Goal: Task Accomplishment & Management: Manage account settings

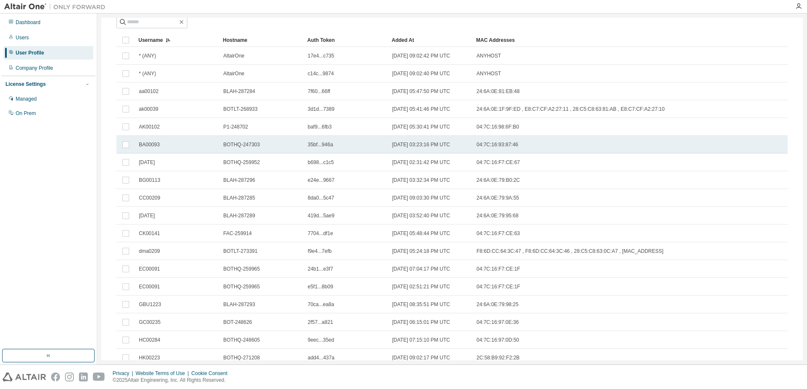
scroll to position [42, 0]
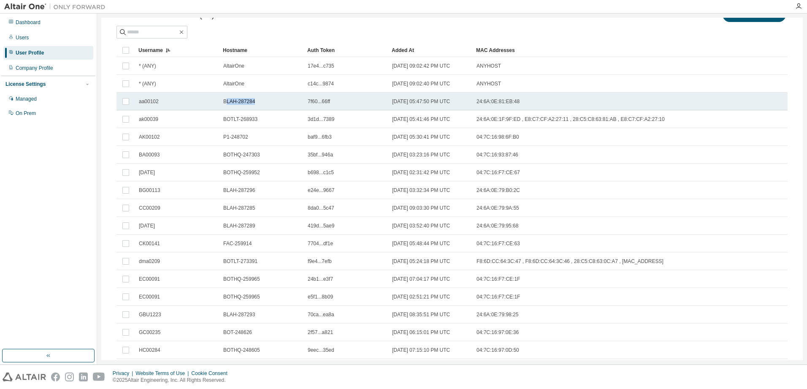
drag, startPoint x: 225, startPoint y: 101, endPoint x: 271, endPoint y: 101, distance: 46.0
click at [271, 101] on div "BLAH-287284" at bounding box center [261, 101] width 77 height 7
click at [243, 103] on span "BLAH-287284" at bounding box center [239, 101] width 32 height 7
drag, startPoint x: 223, startPoint y: 100, endPoint x: 273, endPoint y: 103, distance: 49.5
click at [273, 103] on div "BLAH-287284" at bounding box center [261, 101] width 77 height 7
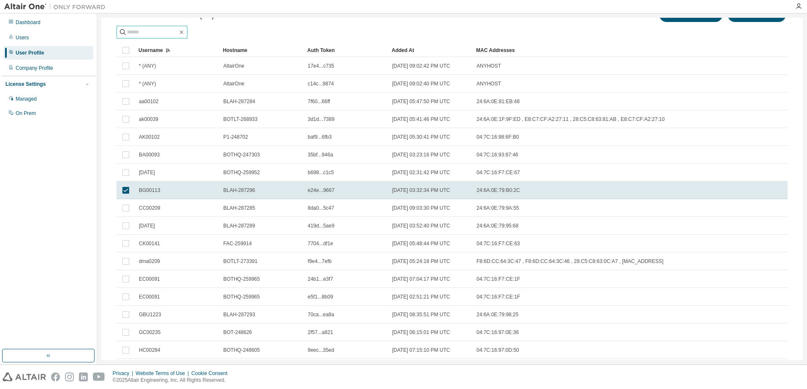
click at [168, 30] on input "text" at bounding box center [152, 32] width 51 height 8
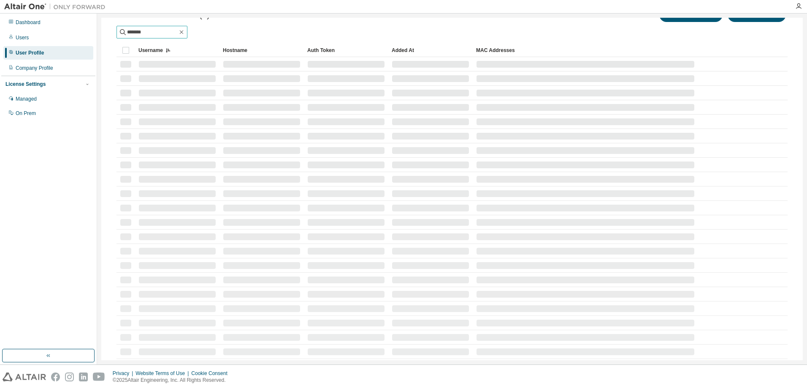
scroll to position [0, 0]
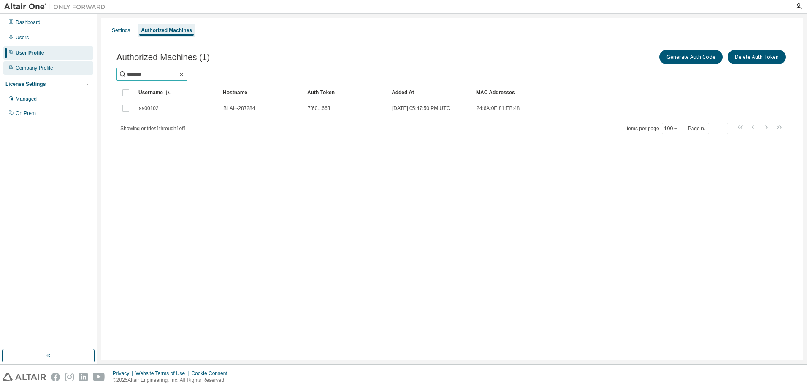
drag, startPoint x: 152, startPoint y: 72, endPoint x: 87, endPoint y: 72, distance: 65.0
click at [87, 72] on div "Dashboard Users User Profile Company Profile License Settings Managed On Prem S…" at bounding box center [403, 189] width 807 height 351
drag, startPoint x: 155, startPoint y: 74, endPoint x: 101, endPoint y: 74, distance: 53.6
click at [101, 74] on div "Settings Authorized Machines Authorized Machines (1) Generate Auth Code Delete …" at bounding box center [452, 189] width 702 height 342
drag, startPoint x: 157, startPoint y: 76, endPoint x: 73, endPoint y: 76, distance: 84.0
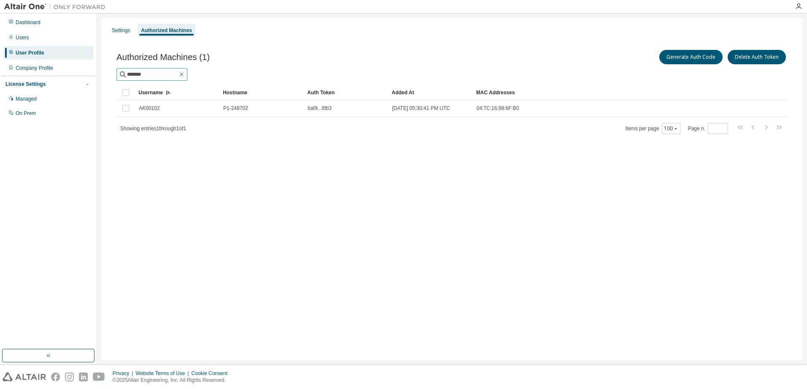
click at [73, 76] on div "Dashboard Users User Profile Company Profile License Settings Managed On Prem S…" at bounding box center [403, 189] width 807 height 351
drag, startPoint x: 156, startPoint y: 74, endPoint x: 104, endPoint y: 80, distance: 51.9
click at [104, 80] on div "Settings Authorized Machines Authorized Machines (1) Generate Auth Code Delete …" at bounding box center [452, 189] width 702 height 342
type input "*"
drag, startPoint x: 158, startPoint y: 73, endPoint x: 109, endPoint y: 73, distance: 48.6
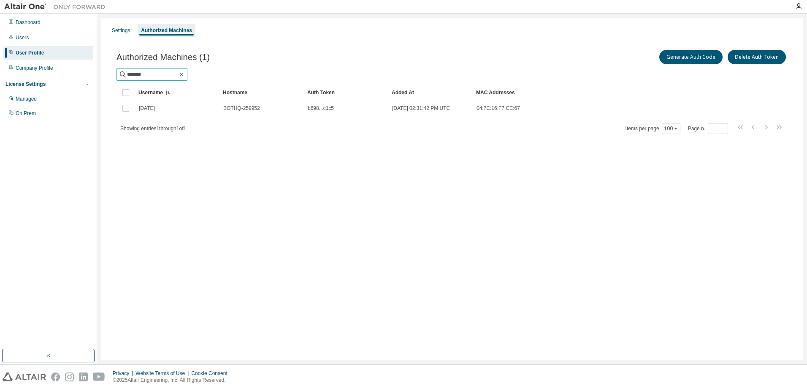
click at [109, 73] on div "Authorized Machines (1) Generate Auth Code Delete Auth Token ******* Clear Load…" at bounding box center [452, 97] width 692 height 118
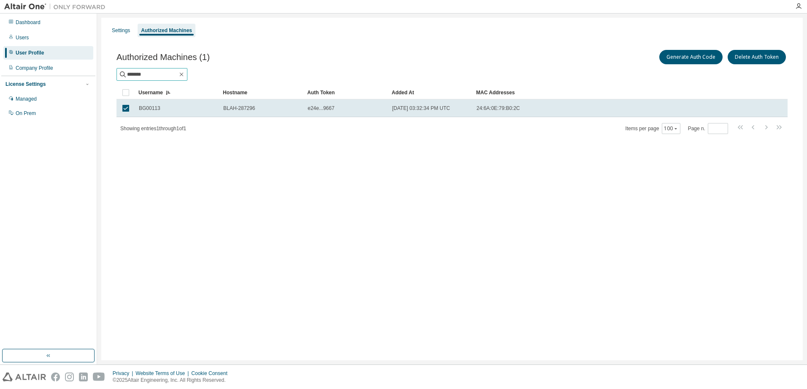
drag, startPoint x: 150, startPoint y: 77, endPoint x: 35, endPoint y: 78, distance: 114.9
click at [35, 78] on div "Dashboard Users User Profile Company Profile License Settings Managed On Prem S…" at bounding box center [403, 189] width 807 height 351
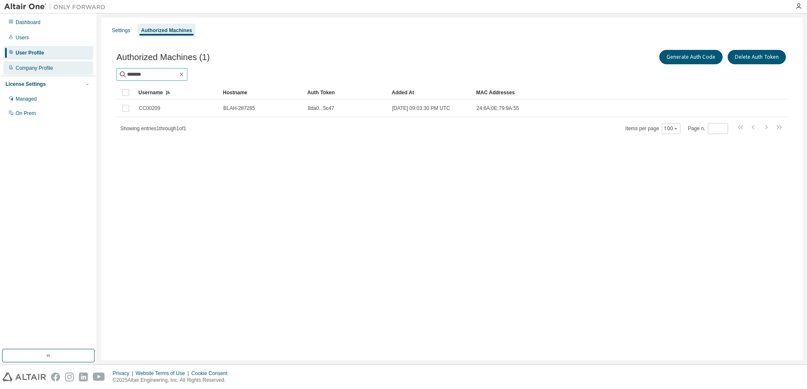
drag, startPoint x: 163, startPoint y: 74, endPoint x: 78, endPoint y: 72, distance: 85.3
click at [78, 72] on div "Dashboard Users User Profile Company Profile License Settings Managed On Prem S…" at bounding box center [403, 189] width 807 height 351
drag, startPoint x: 156, startPoint y: 76, endPoint x: 57, endPoint y: 76, distance: 99.7
click at [57, 76] on div "Dashboard Users User Profile Company Profile License Settings Managed On Prem S…" at bounding box center [403, 189] width 807 height 351
drag, startPoint x: 154, startPoint y: 72, endPoint x: 98, endPoint y: 72, distance: 56.6
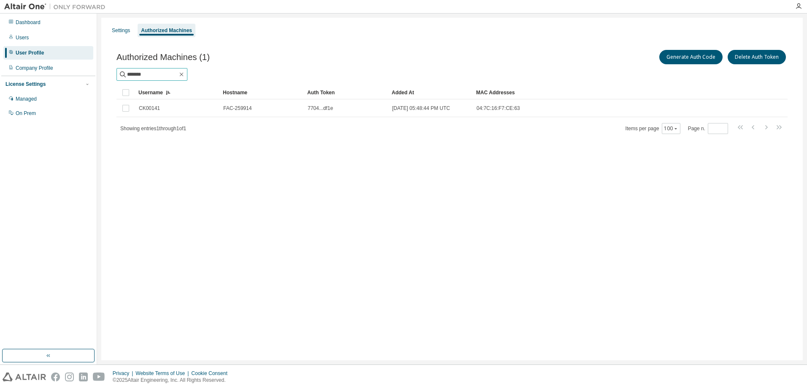
click at [98, 72] on div "Settings Authorized Machines Authorized Machines (1) Generate Auth Code Delete …" at bounding box center [452, 189] width 710 height 351
drag, startPoint x: 162, startPoint y: 78, endPoint x: 81, endPoint y: 87, distance: 81.9
click at [81, 87] on div "Dashboard Users User Profile Company Profile License Settings Managed On Prem S…" at bounding box center [403, 189] width 807 height 351
click at [160, 70] on span "*******" at bounding box center [152, 74] width 71 height 13
drag, startPoint x: 157, startPoint y: 73, endPoint x: 101, endPoint y: 73, distance: 55.7
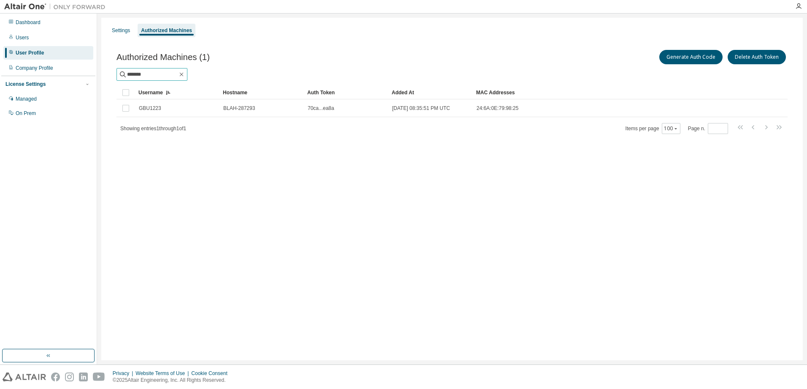
click at [101, 73] on div "Settings Authorized Machines Authorized Machines (1) Generate Auth Code Delete …" at bounding box center [452, 189] width 710 height 351
drag, startPoint x: 153, startPoint y: 76, endPoint x: 84, endPoint y: 78, distance: 69.7
click at [84, 78] on div "Dashboard Users User Profile Company Profile License Settings Managed On Prem S…" at bounding box center [403, 189] width 807 height 351
drag, startPoint x: 158, startPoint y: 73, endPoint x: 88, endPoint y: 76, distance: 69.3
click at [88, 76] on div "Dashboard Users User Profile Company Profile License Settings Managed On Prem S…" at bounding box center [403, 189] width 807 height 351
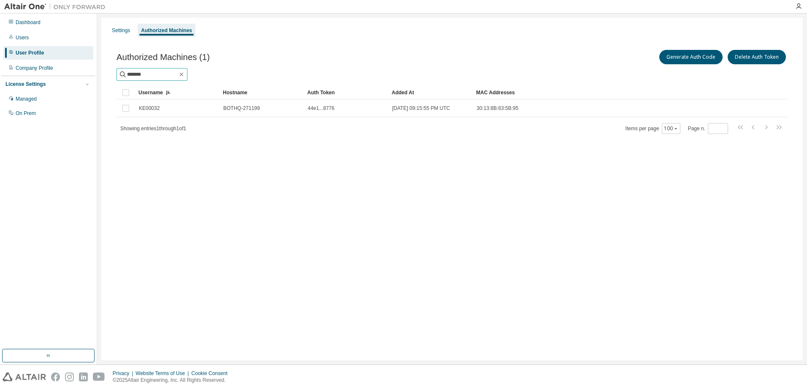
drag, startPoint x: 158, startPoint y: 76, endPoint x: 57, endPoint y: 77, distance: 100.9
click at [57, 77] on div "Dashboard Users User Profile Company Profile License Settings Managed On Prem S…" at bounding box center [403, 189] width 807 height 351
drag, startPoint x: 152, startPoint y: 74, endPoint x: 106, endPoint y: 74, distance: 45.2
click at [106, 74] on div "Authorized Machines (1) Generate Auth Code Delete Auth Token ******* Clear Load…" at bounding box center [452, 97] width 692 height 118
drag, startPoint x: 152, startPoint y: 73, endPoint x: 98, endPoint y: 77, distance: 53.4
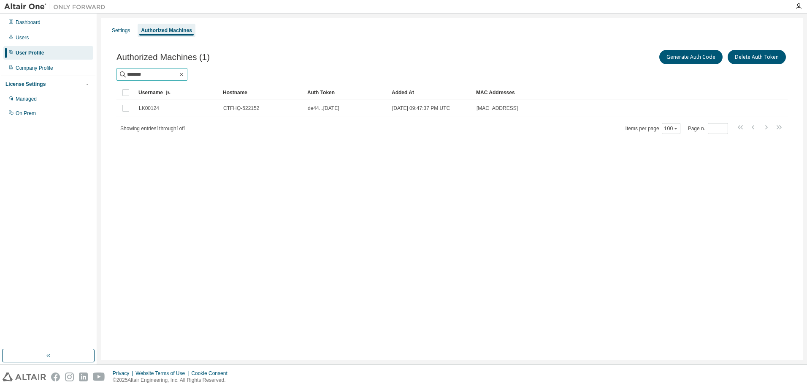
click at [98, 77] on div "Settings Authorized Machines Authorized Machines (1) Generate Auth Code Delete …" at bounding box center [452, 189] width 710 height 351
drag, startPoint x: 169, startPoint y: 73, endPoint x: 87, endPoint y: 73, distance: 81.1
click at [87, 73] on div "Dashboard Users User Profile Company Profile License Settings Managed On Prem S…" at bounding box center [403, 189] width 807 height 351
drag, startPoint x: 156, startPoint y: 74, endPoint x: 64, endPoint y: 76, distance: 92.1
click at [64, 76] on div "Dashboard Users User Profile Company Profile License Settings Managed On Prem S…" at bounding box center [403, 189] width 807 height 351
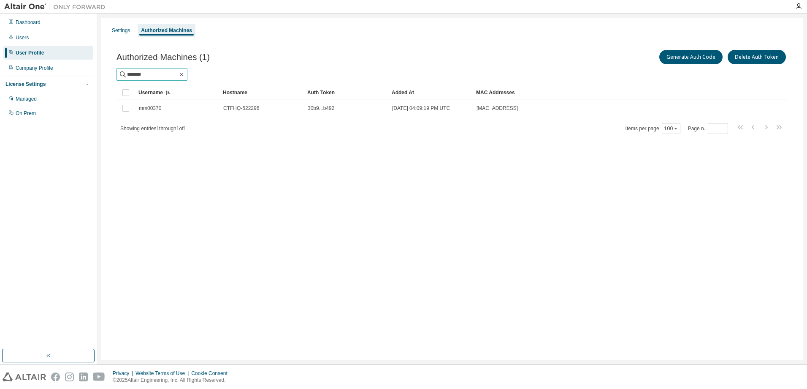
drag, startPoint x: 168, startPoint y: 73, endPoint x: 103, endPoint y: 73, distance: 64.2
click at [103, 73] on div "Settings Authorized Machines Authorized Machines (1) Generate Auth Code Delete …" at bounding box center [452, 189] width 702 height 342
drag, startPoint x: 162, startPoint y: 73, endPoint x: 118, endPoint y: 72, distance: 43.9
click at [118, 72] on span "*******" at bounding box center [152, 74] width 71 height 13
type input "*"
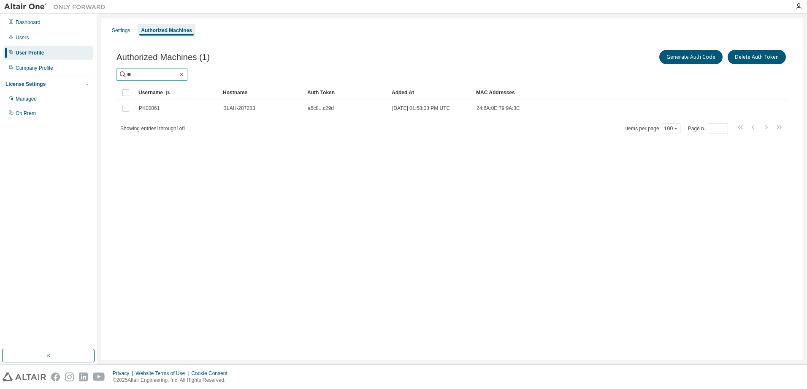
type input "*"
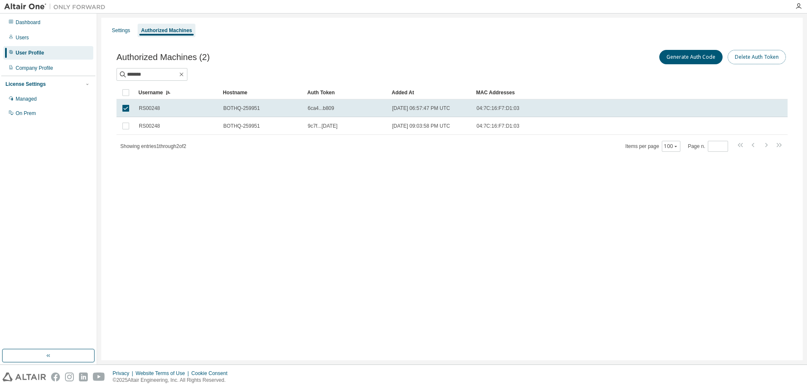
click at [754, 57] on button "Delete Auth Token" at bounding box center [757, 57] width 58 height 14
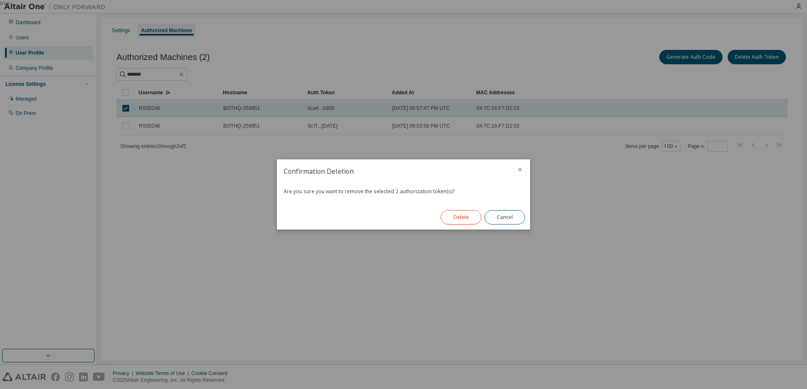
click at [465, 217] on button "Delete" at bounding box center [461, 217] width 41 height 14
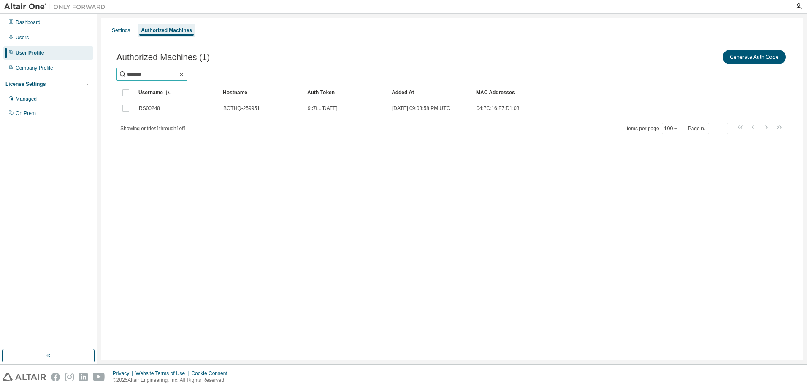
click at [153, 74] on input "*******" at bounding box center [152, 74] width 51 height 8
drag, startPoint x: 153, startPoint y: 74, endPoint x: 108, endPoint y: 75, distance: 44.8
click at [108, 75] on div "Authorized Machines (1) Generate Auth Code ******* Clear Load Save Save As Fiel…" at bounding box center [452, 97] width 692 height 118
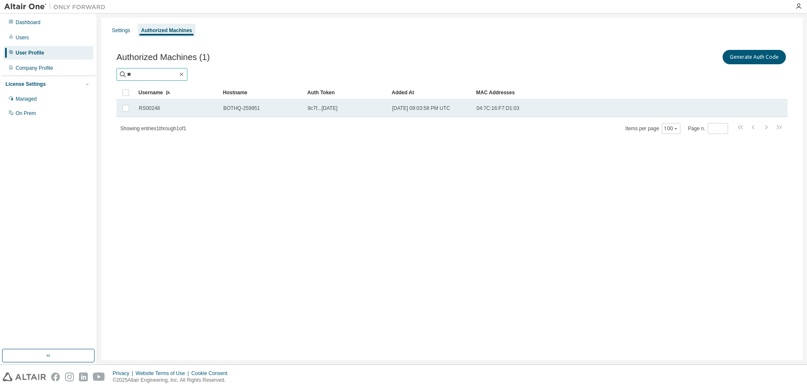
type input "*"
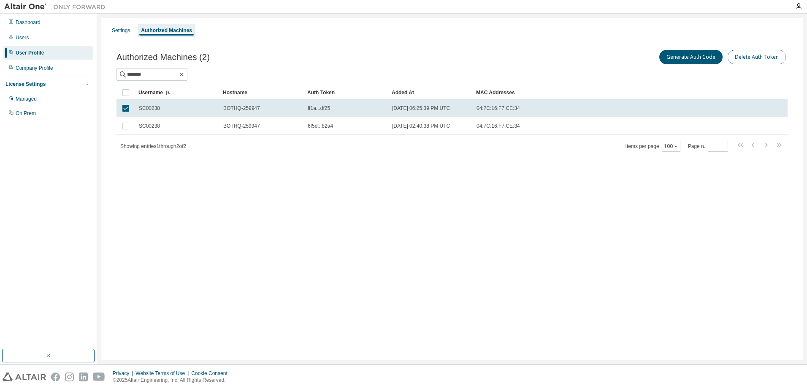
click at [761, 53] on button "Delete Auth Token" at bounding box center [757, 57] width 58 height 14
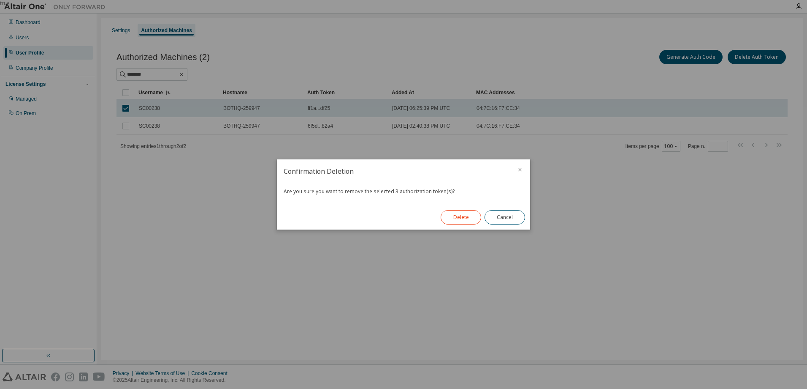
click at [457, 215] on button "Delete" at bounding box center [461, 217] width 41 height 14
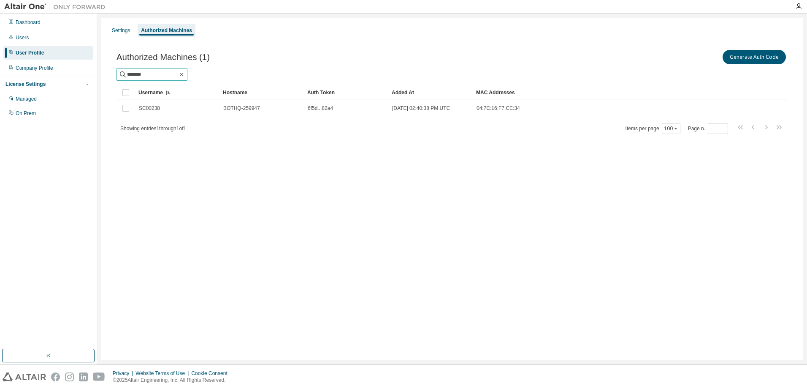
drag, startPoint x: 155, startPoint y: 76, endPoint x: 15, endPoint y: 76, distance: 140.2
click at [15, 76] on div "Dashboard Users User Profile Company Profile License Settings Managed On Prem S…" at bounding box center [403, 189] width 807 height 351
drag, startPoint x: 152, startPoint y: 73, endPoint x: 56, endPoint y: 61, distance: 96.7
click at [56, 61] on div "Dashboard Users User Profile Company Profile License Settings Managed On Prem S…" at bounding box center [403, 189] width 807 height 351
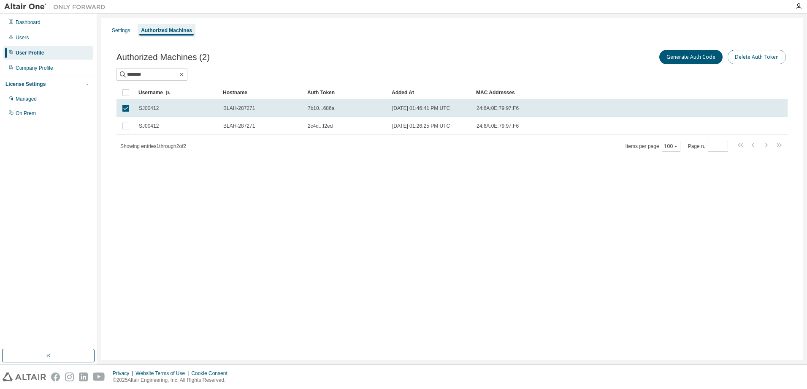
click at [761, 51] on button "Delete Auth Token" at bounding box center [757, 57] width 58 height 14
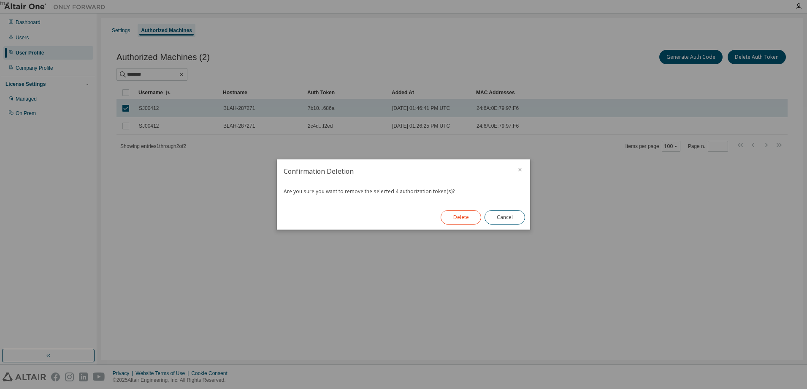
click at [452, 216] on button "Delete" at bounding box center [461, 217] width 41 height 14
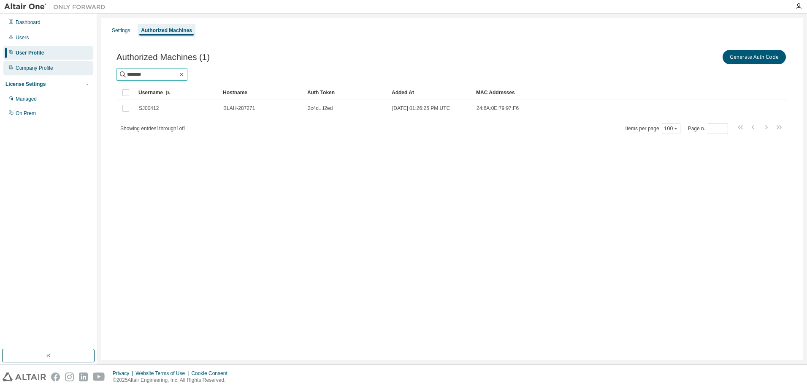
drag, startPoint x: 155, startPoint y: 73, endPoint x: 92, endPoint y: 74, distance: 62.9
click at [92, 74] on div "Dashboard Users User Profile Company Profile License Settings Managed On Prem S…" at bounding box center [403, 189] width 807 height 351
drag, startPoint x: 160, startPoint y: 75, endPoint x: 49, endPoint y: 75, distance: 110.2
click at [49, 75] on div "Dashboard Users User Profile Company Profile License Settings Managed On Prem S…" at bounding box center [403, 189] width 807 height 351
type input "*******"
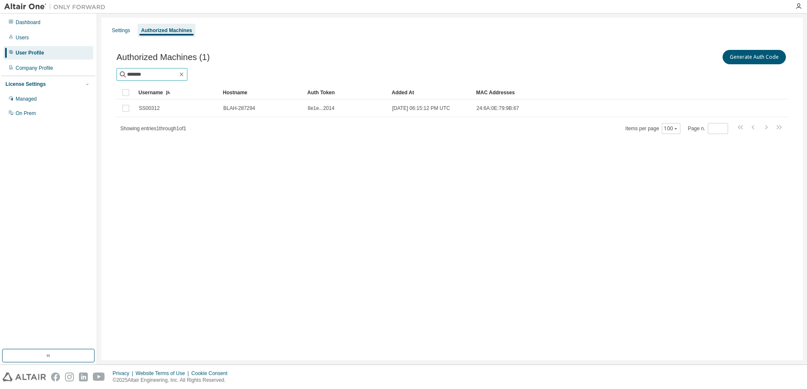
drag, startPoint x: 160, startPoint y: 70, endPoint x: 91, endPoint y: 80, distance: 70.4
click at [91, 80] on div "Dashboard Users User Profile Company Profile License Settings Managed On Prem S…" at bounding box center [403, 189] width 807 height 351
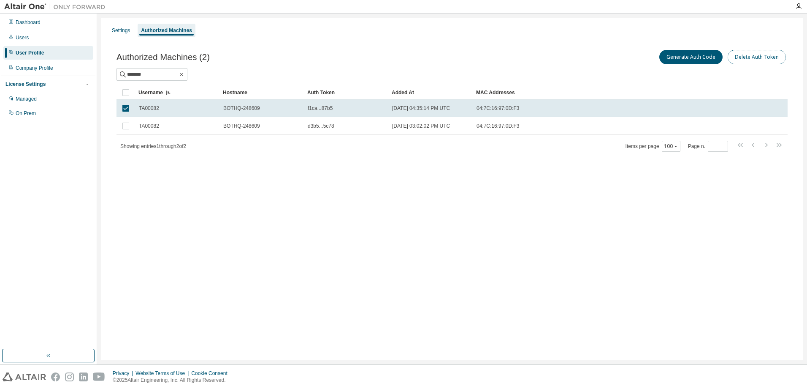
click at [748, 55] on button "Delete Auth Token" at bounding box center [757, 57] width 58 height 14
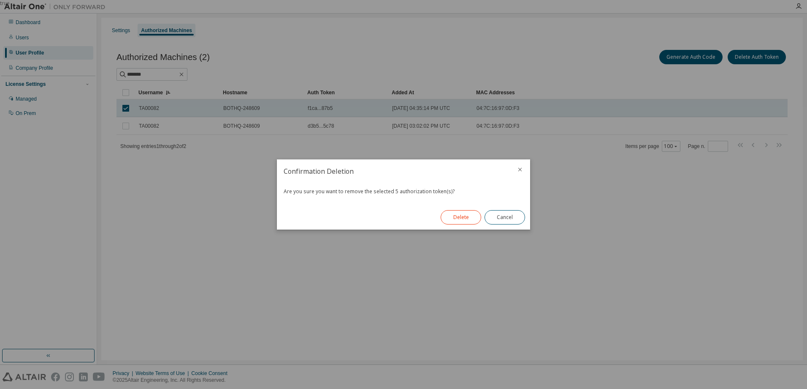
click at [457, 217] on button "Delete" at bounding box center [461, 217] width 41 height 14
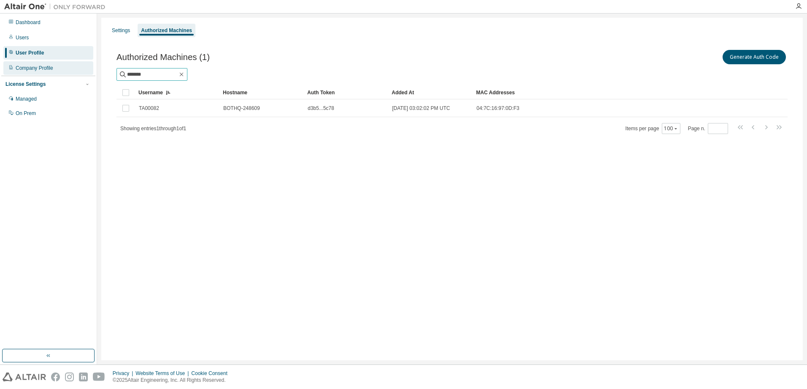
drag, startPoint x: 152, startPoint y: 73, endPoint x: 90, endPoint y: 74, distance: 62.5
click at [90, 74] on div "Dashboard Users User Profile Company Profile License Settings Managed On Prem S…" at bounding box center [403, 189] width 807 height 351
drag, startPoint x: 155, startPoint y: 73, endPoint x: 99, endPoint y: 76, distance: 55.8
click at [99, 76] on div "Settings Authorized Machines Authorized Machines (1) Generate Auth Code *******…" at bounding box center [452, 189] width 710 height 351
drag, startPoint x: 155, startPoint y: 74, endPoint x: 107, endPoint y: 74, distance: 47.7
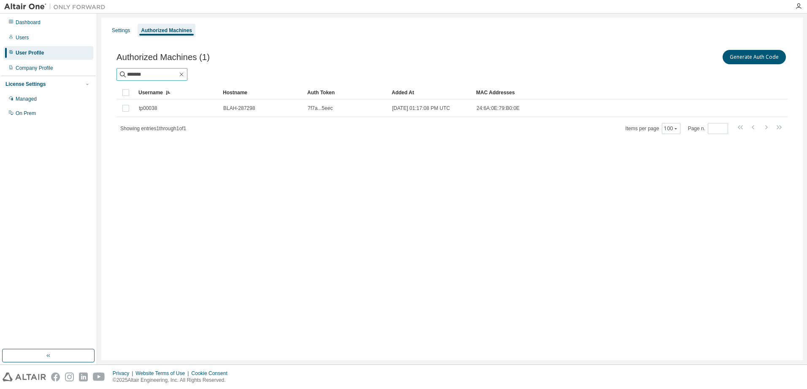
click at [107, 74] on div "Authorized Machines (1) Generate Auth Code ******* Clear Load Save Save As Fiel…" at bounding box center [452, 97] width 692 height 118
drag, startPoint x: 153, startPoint y: 72, endPoint x: 102, endPoint y: 73, distance: 51.1
click at [102, 73] on div "Settings Authorized Machines Authorized Machines (1) Generate Auth Code *******…" at bounding box center [452, 189] width 702 height 342
drag, startPoint x: 158, startPoint y: 71, endPoint x: 95, endPoint y: 73, distance: 62.5
click at [95, 73] on div "Dashboard Users User Profile Company Profile License Settings Managed On Prem S…" at bounding box center [403, 189] width 807 height 351
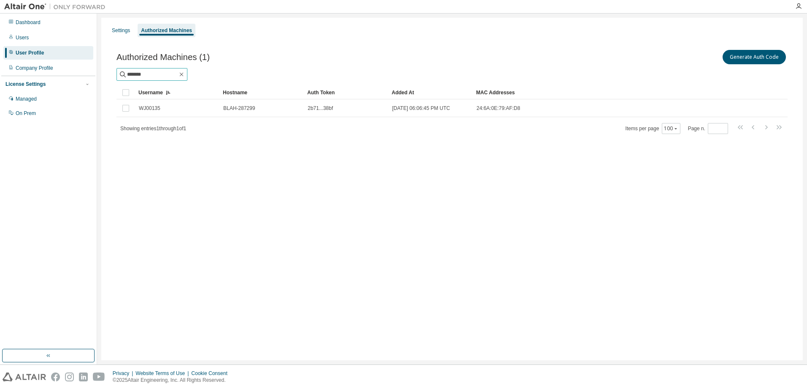
type input "*******"
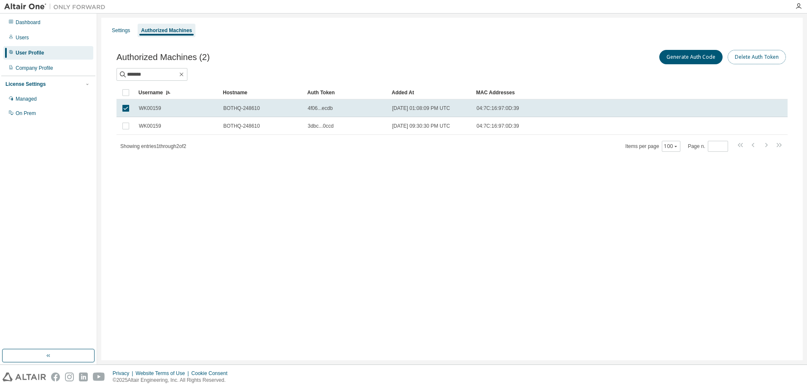
click at [756, 54] on button "Delete Auth Token" at bounding box center [757, 57] width 58 height 14
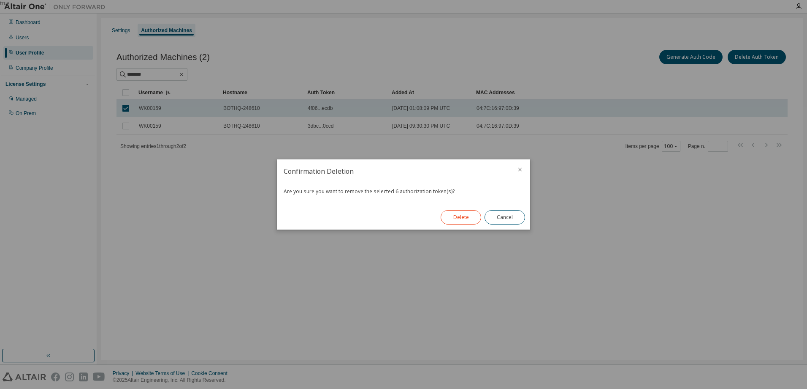
click at [467, 214] on button "Delete" at bounding box center [461, 217] width 41 height 14
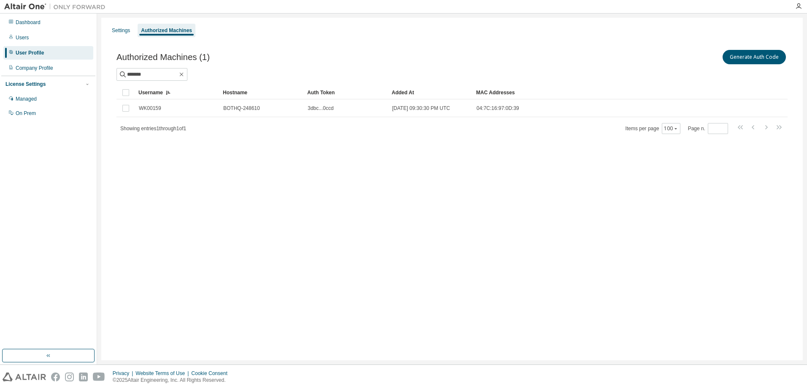
click at [214, 184] on div "Settings Authorized Machines Authorized Machines (1) Generate Auth Code *******…" at bounding box center [452, 189] width 702 height 342
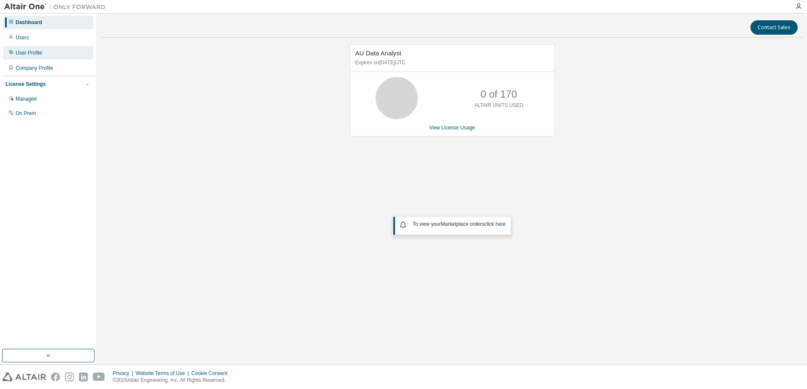
click at [23, 50] on div "User Profile" at bounding box center [29, 52] width 27 height 7
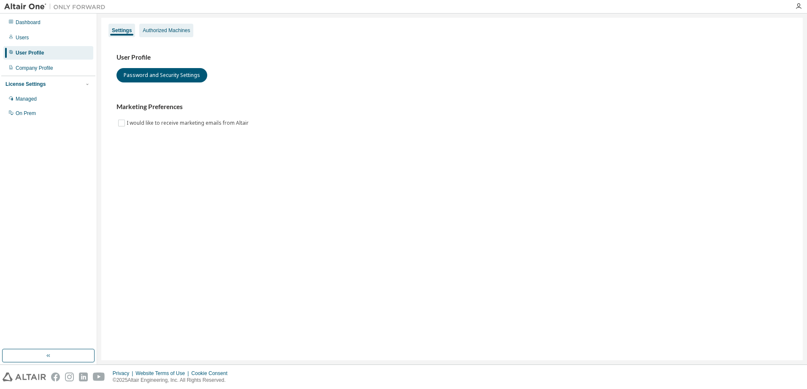
click at [149, 25] on div "Authorized Machines" at bounding box center [166, 31] width 54 height 14
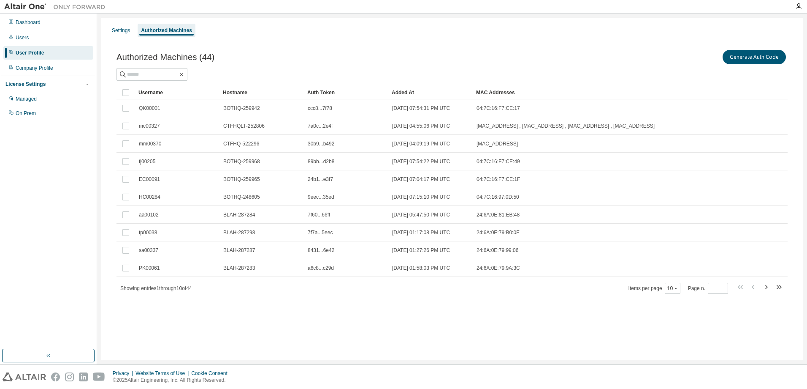
click at [153, 92] on div "Username" at bounding box center [178, 93] width 78 height 14
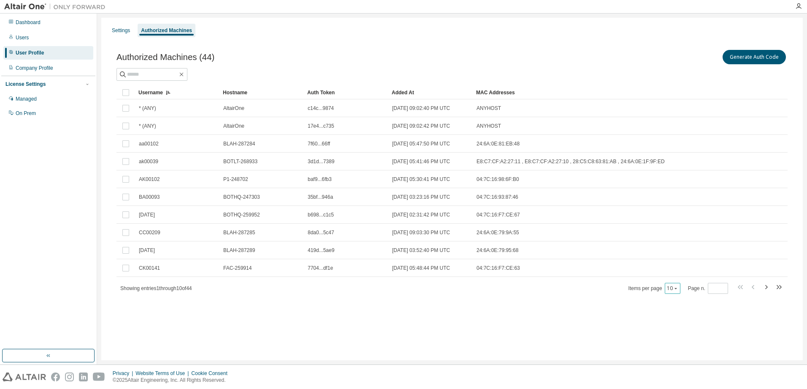
click at [677, 288] on icon "button" at bounding box center [676, 288] width 3 height 1
click at [674, 338] on div "100" at bounding box center [700, 340] width 68 height 10
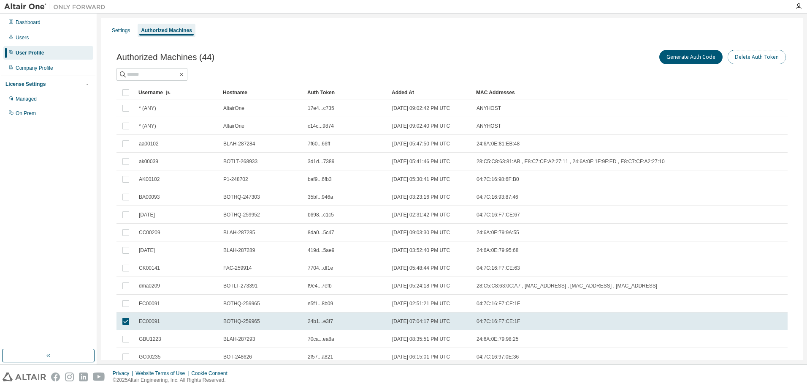
click at [753, 53] on button "Delete Auth Token" at bounding box center [757, 57] width 58 height 14
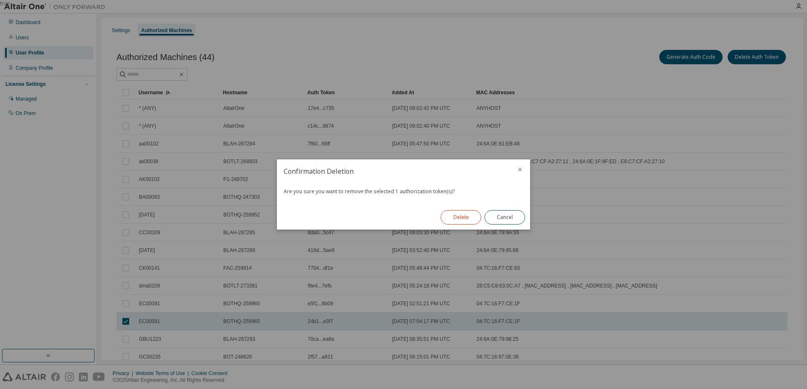
click at [462, 211] on button "Delete" at bounding box center [461, 217] width 41 height 14
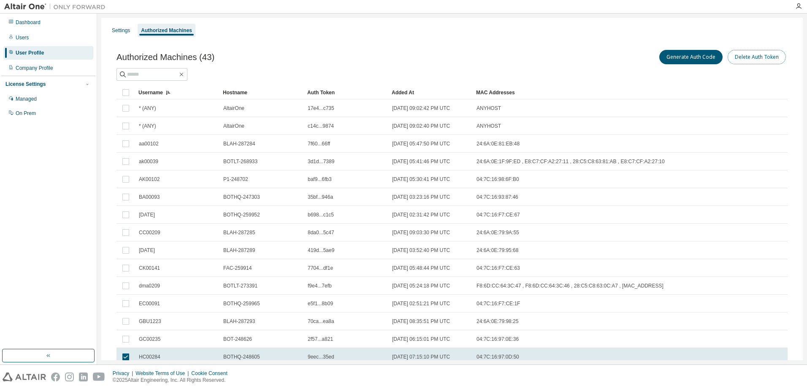
click at [744, 54] on button "Delete Auth Token" at bounding box center [757, 57] width 58 height 14
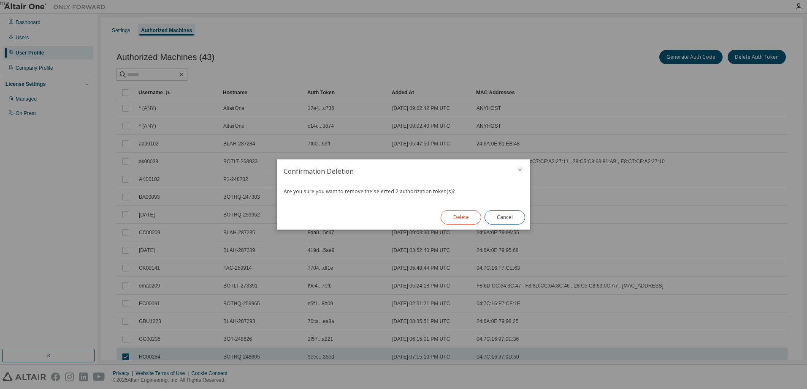
click at [462, 215] on button "Delete" at bounding box center [461, 217] width 41 height 14
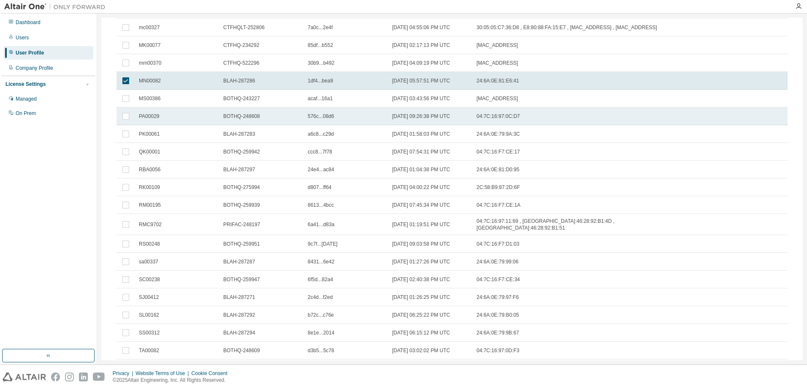
scroll to position [380, 0]
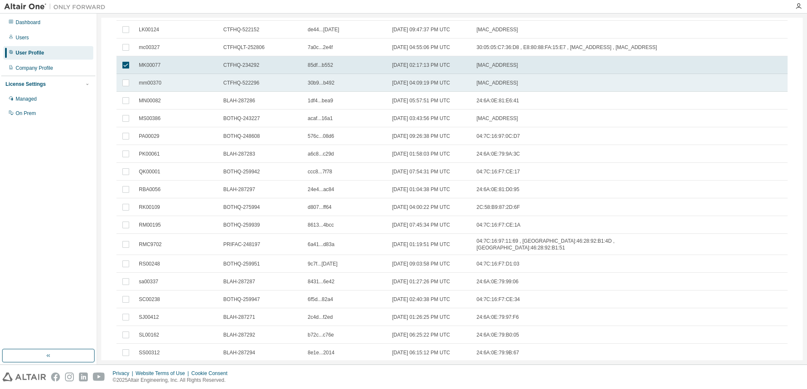
click at [164, 81] on div "mm00370" at bounding box center [177, 82] width 77 height 7
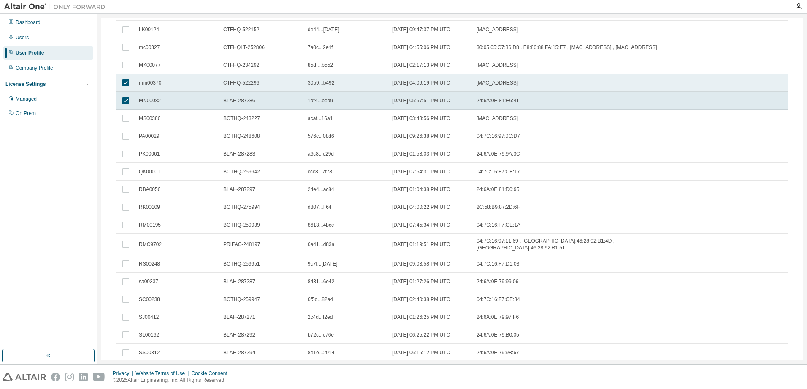
click at [127, 77] on td at bounding box center [126, 83] width 19 height 18
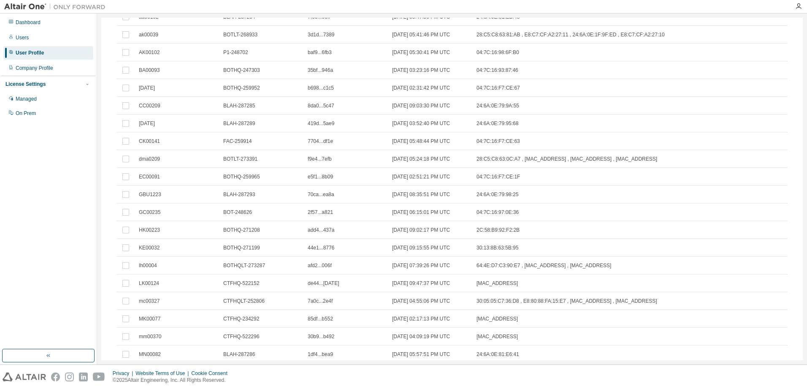
scroll to position [0, 0]
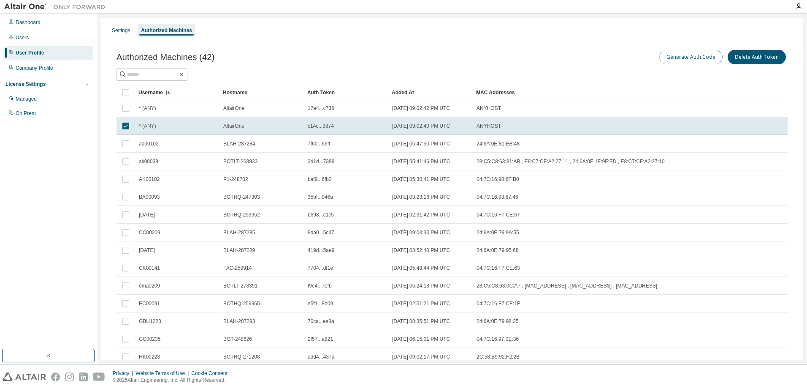
click at [688, 54] on button "Generate Auth Code" at bounding box center [691, 57] width 63 height 14
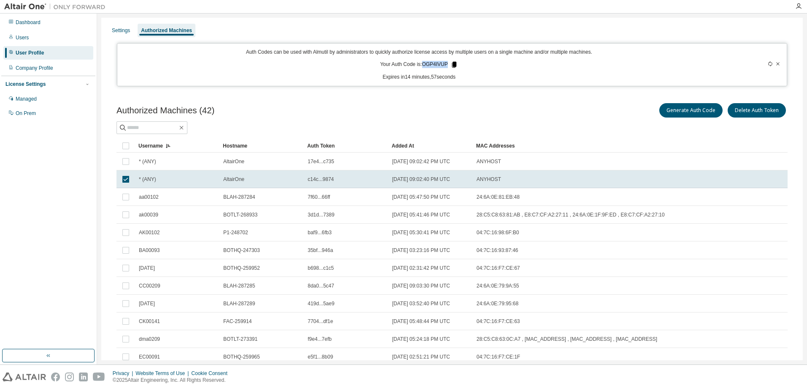
click at [450, 66] on p "Your Auth Code is: OGP4IVUP" at bounding box center [420, 65] width 78 height 8
drag, startPoint x: 450, startPoint y: 66, endPoint x: 438, endPoint y: 65, distance: 12.7
copy p "OGP4IVUP"
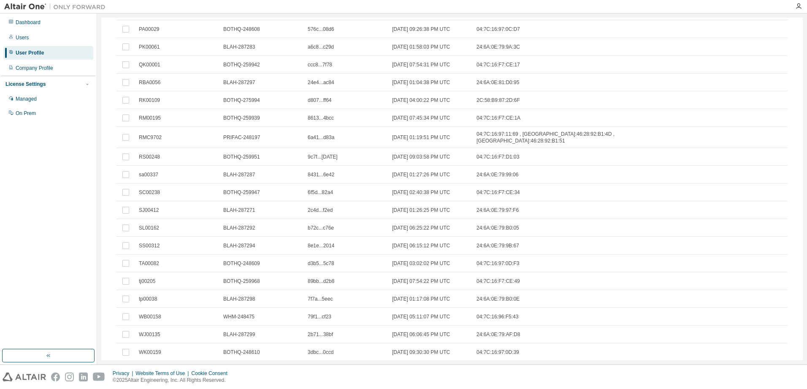
scroll to position [540, 0]
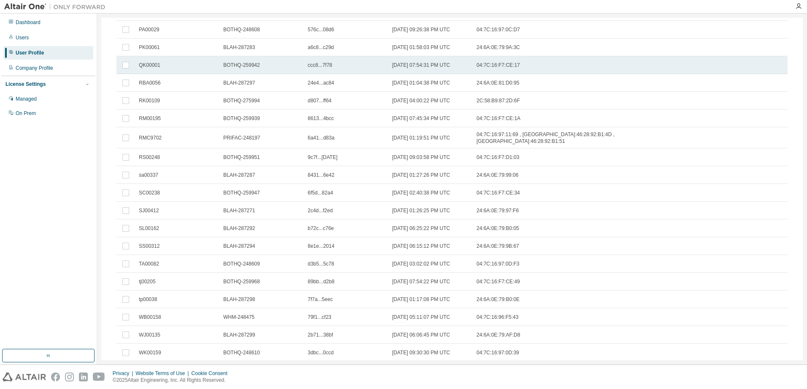
click at [163, 62] on div "QK00001" at bounding box center [177, 65] width 77 height 7
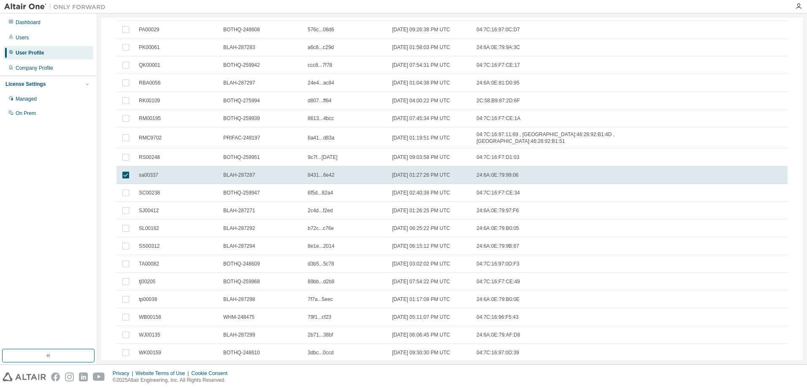
click at [166, 260] on div "TA00082" at bounding box center [177, 263] width 77 height 7
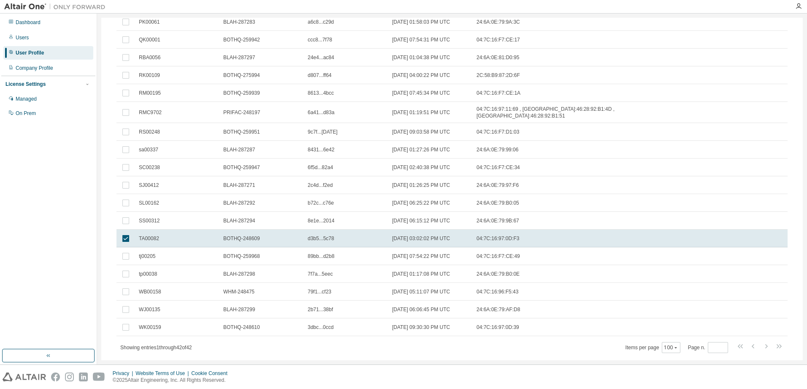
scroll to position [582, 0]
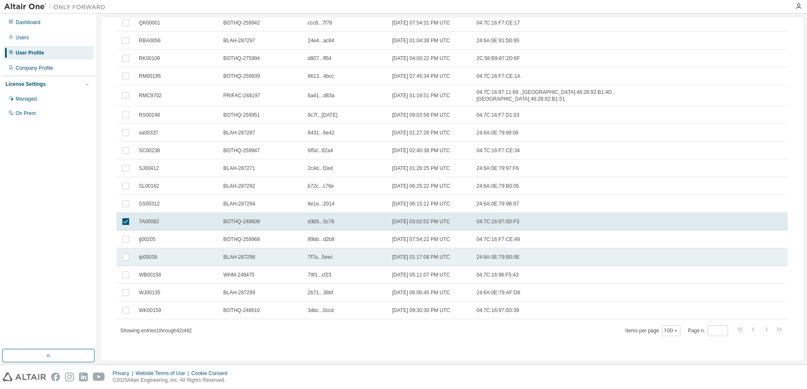
click at [166, 255] on div "tp00038" at bounding box center [177, 256] width 77 height 7
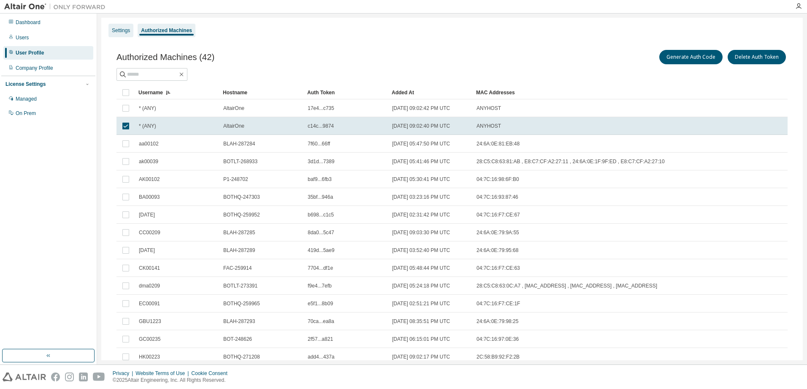
click at [120, 31] on div "Settings" at bounding box center [121, 30] width 18 height 7
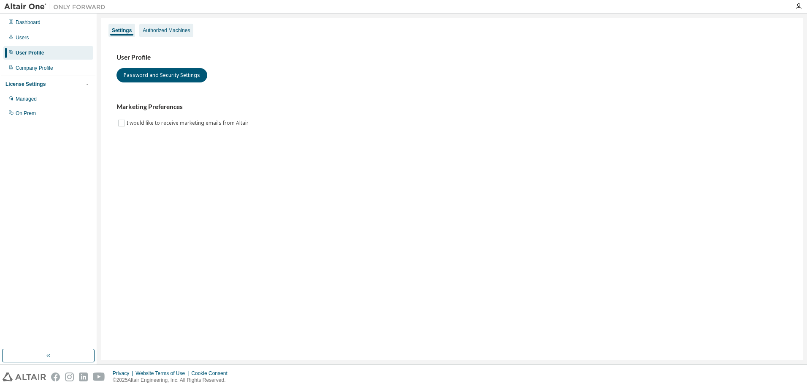
click at [145, 31] on div "Authorized Machines" at bounding box center [166, 30] width 47 height 7
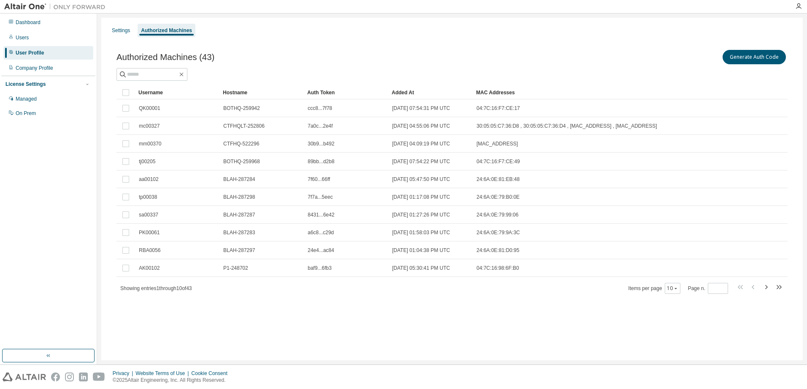
click at [154, 90] on div "Username" at bounding box center [178, 93] width 78 height 14
click at [149, 91] on div "Username" at bounding box center [178, 93] width 78 height 14
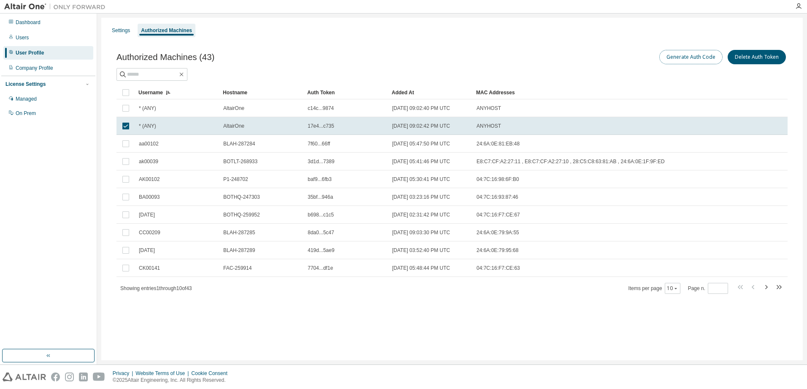
click at [683, 56] on button "Generate Auth Code" at bounding box center [691, 57] width 63 height 14
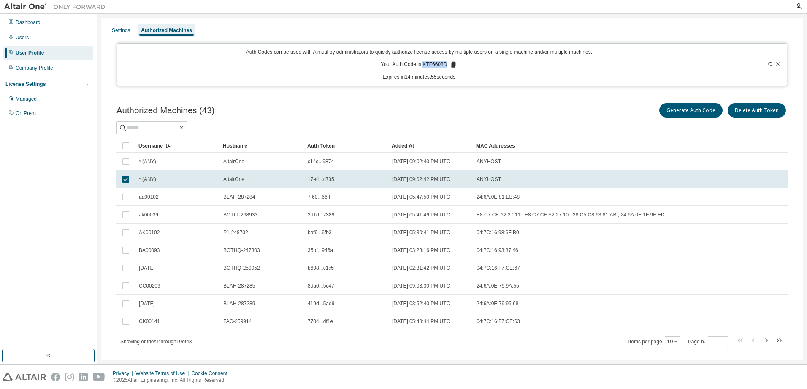
drag, startPoint x: 422, startPoint y: 64, endPoint x: 446, endPoint y: 68, distance: 23.6
click at [446, 68] on p "Your Auth Code is: KTF6608D" at bounding box center [419, 65] width 76 height 8
drag, startPoint x: 446, startPoint y: 68, endPoint x: 435, endPoint y: 63, distance: 11.1
copy p "KTF6608D"
click at [119, 32] on div "Settings" at bounding box center [121, 30] width 18 height 7
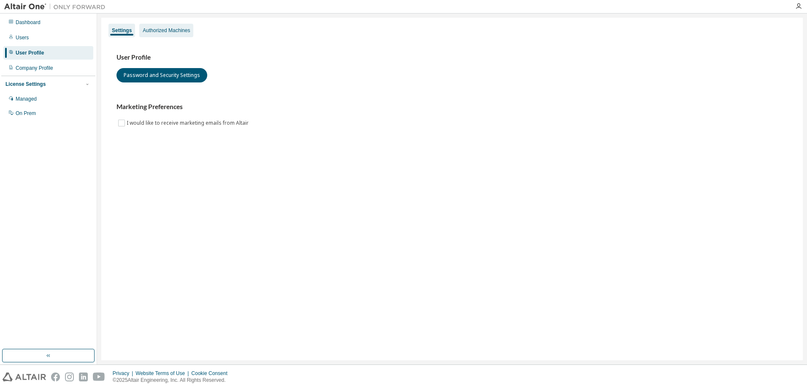
click at [158, 32] on div "Authorized Machines" at bounding box center [166, 30] width 47 height 7
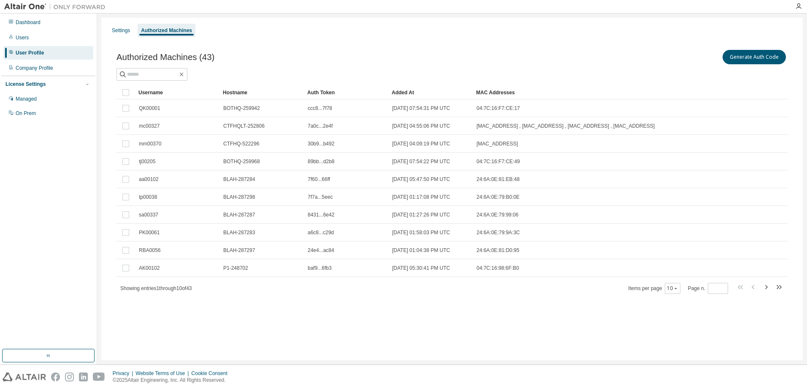
click at [147, 90] on div "Username" at bounding box center [178, 93] width 78 height 14
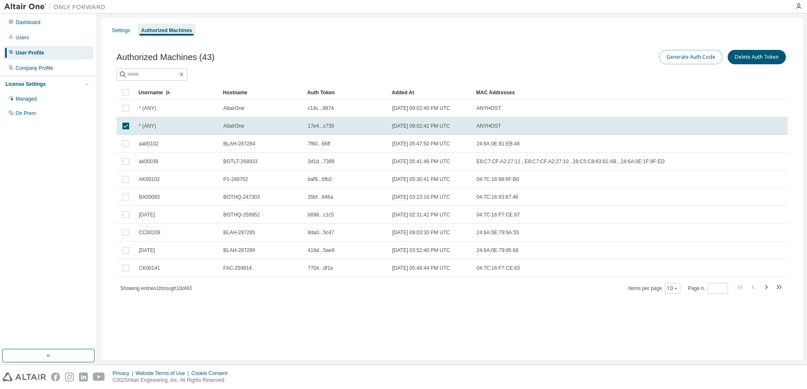
click at [692, 57] on button "Generate Auth Code" at bounding box center [691, 57] width 63 height 14
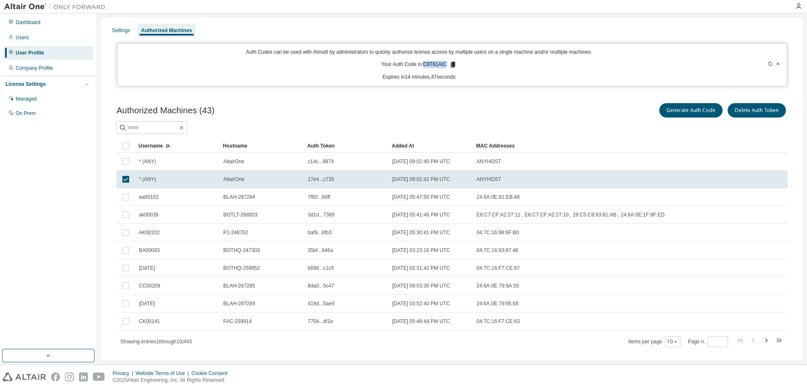
drag, startPoint x: 423, startPoint y: 65, endPoint x: 443, endPoint y: 67, distance: 20.3
click at [443, 67] on p "Your Auth Code is: C8T81AIC" at bounding box center [419, 65] width 76 height 8
drag, startPoint x: 443, startPoint y: 67, endPoint x: 437, endPoint y: 66, distance: 6.8
copy p "C8T81AIC"
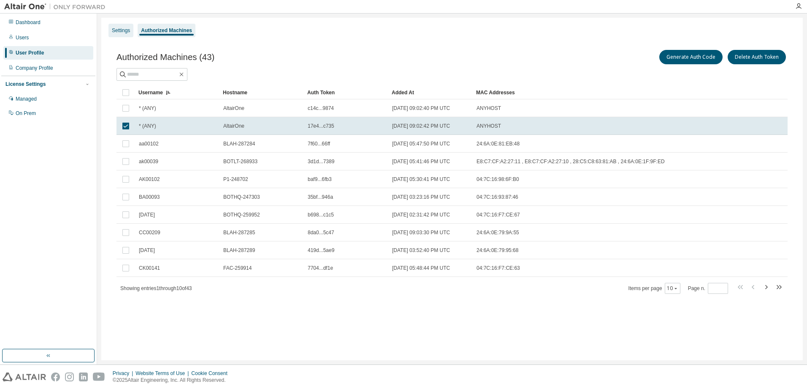
click at [123, 31] on div "Settings" at bounding box center [121, 30] width 18 height 7
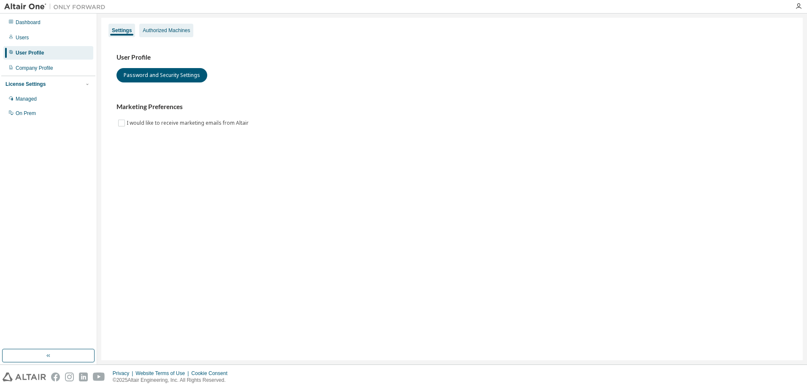
click at [159, 31] on div "Authorized Machines" at bounding box center [166, 30] width 47 height 7
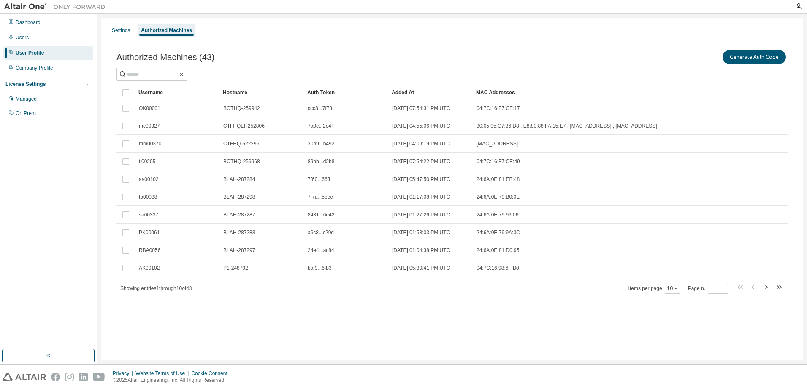
click at [150, 92] on div "Username" at bounding box center [178, 93] width 78 height 14
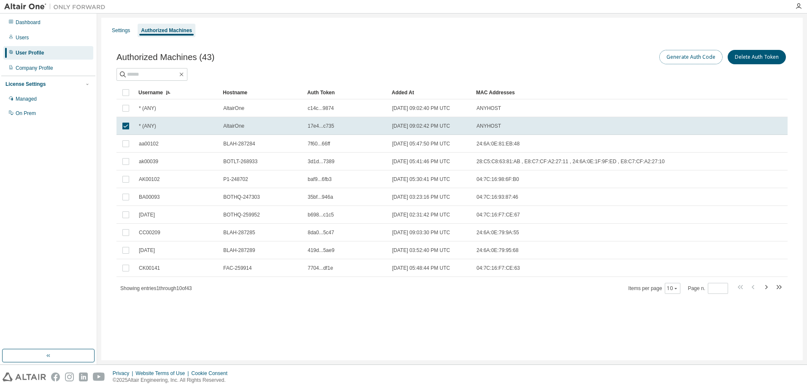
click at [680, 55] on button "Generate Auth Code" at bounding box center [691, 57] width 63 height 14
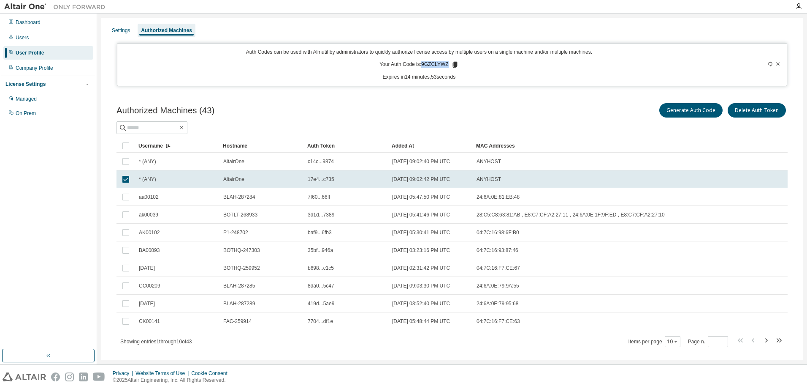
drag, startPoint x: 446, startPoint y: 63, endPoint x: 421, endPoint y: 66, distance: 25.6
click at [421, 66] on p "Your Auth Code is: 9GZCLYWZ" at bounding box center [419, 65] width 79 height 8
drag, startPoint x: 421, startPoint y: 66, endPoint x: 429, endPoint y: 65, distance: 8.9
copy p "9GZCLYWZ"
